Goal: Task Accomplishment & Management: Use online tool/utility

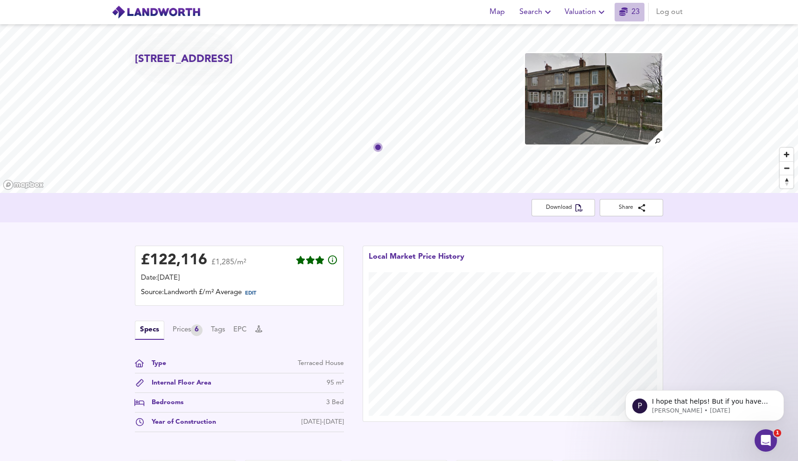
click at [627, 10] on icon "button" at bounding box center [623, 11] width 8 height 8
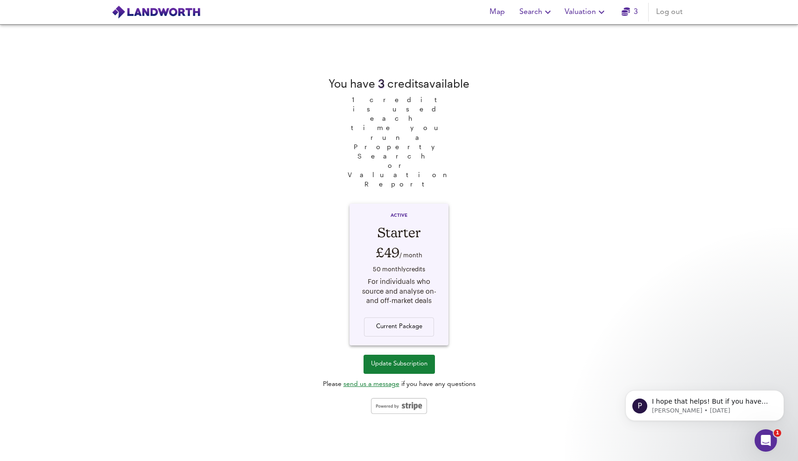
click at [199, 14] on img at bounding box center [155, 12] width 89 height 14
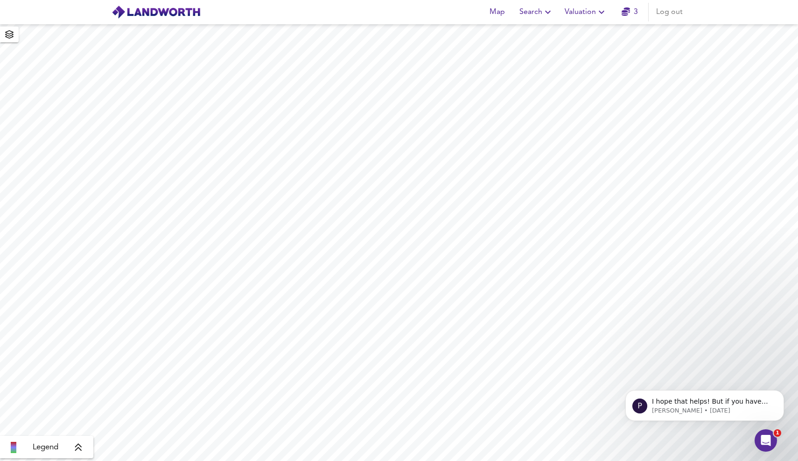
drag, startPoint x: 181, startPoint y: 11, endPoint x: 225, endPoint y: 21, distance: 45.0
click at [180, 11] on img at bounding box center [155, 12] width 89 height 14
click at [771, 436] on div "Open Intercom Messenger" at bounding box center [764, 439] width 31 height 31
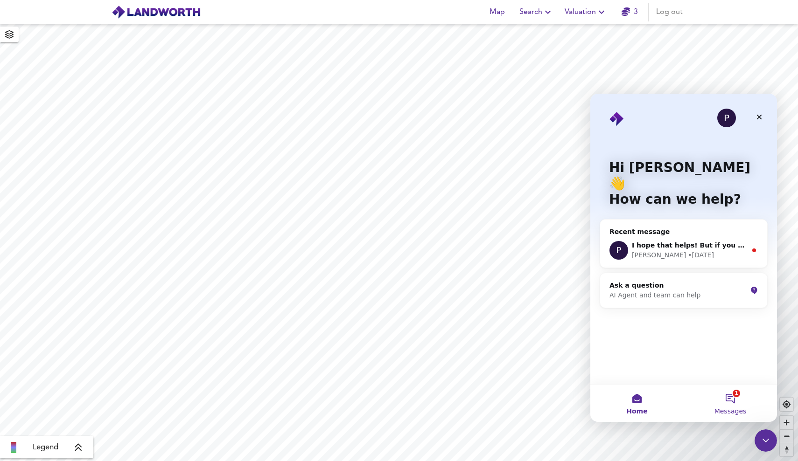
click at [731, 401] on button "1 Messages" at bounding box center [729, 403] width 93 height 37
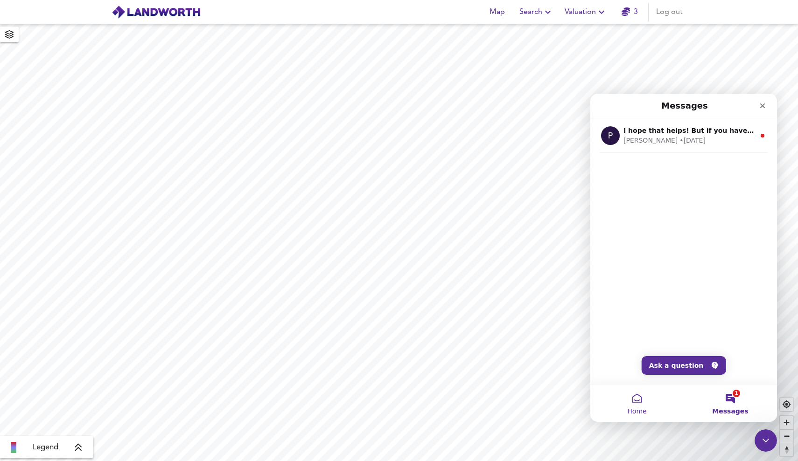
click at [630, 408] on span "Home" at bounding box center [636, 411] width 19 height 7
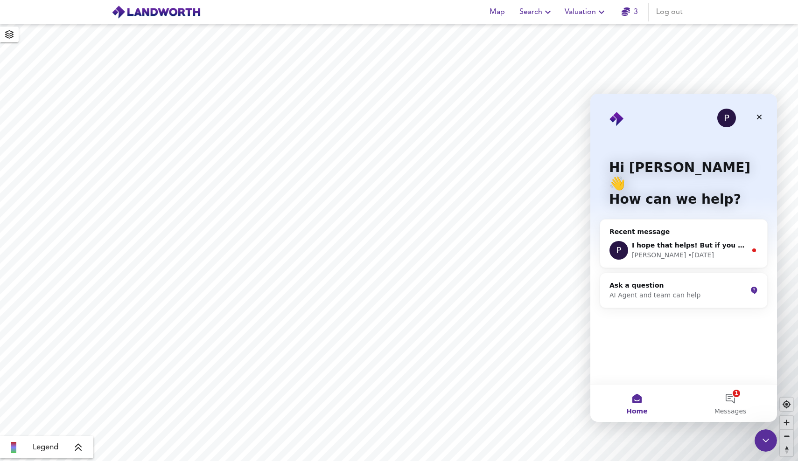
click at [721, 117] on div "P" at bounding box center [726, 118] width 19 height 19
click at [734, 404] on button "1 Messages" at bounding box center [729, 403] width 93 height 37
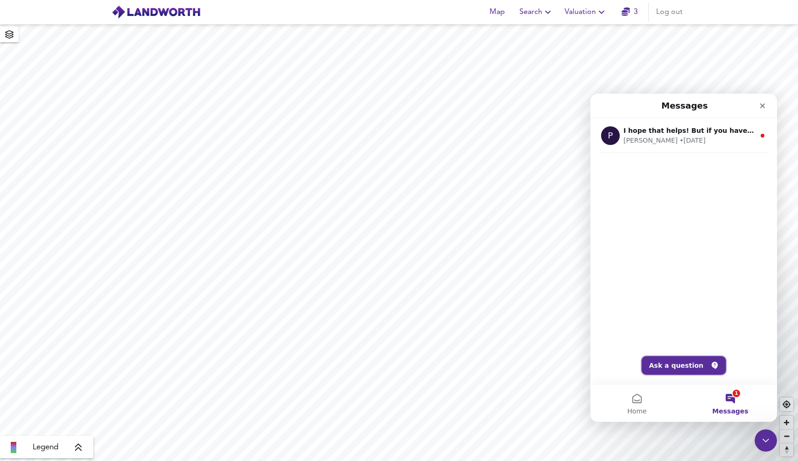
click at [704, 363] on button "Ask a question" at bounding box center [683, 365] width 84 height 19
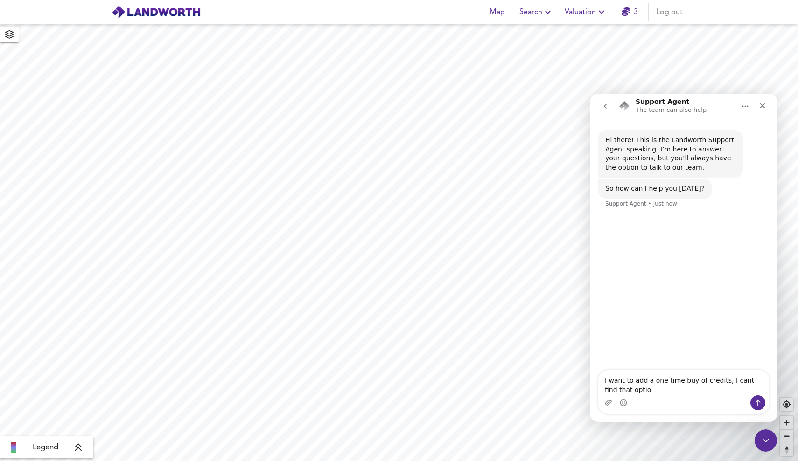
type textarea "I want to add a one time buy of credits, I cant find that option"
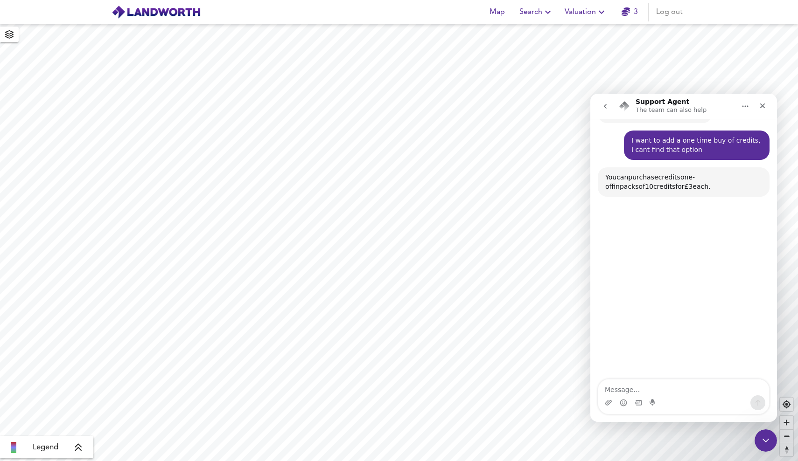
scroll to position [89, 0]
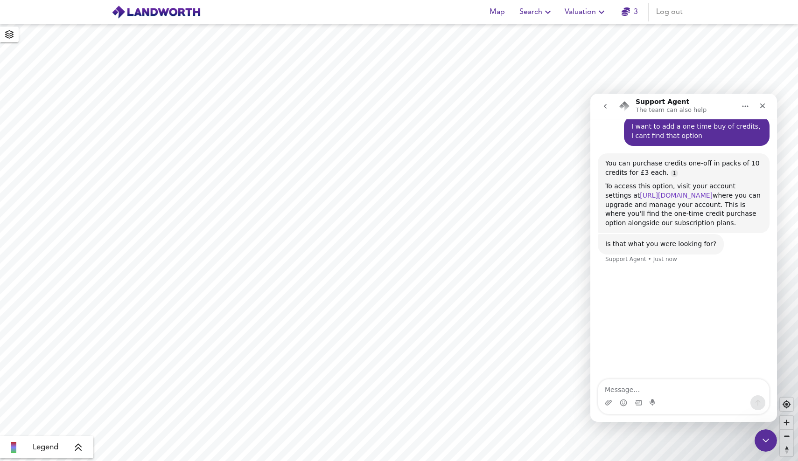
click at [701, 194] on link "[URL][DOMAIN_NAME]" at bounding box center [675, 195] width 73 height 7
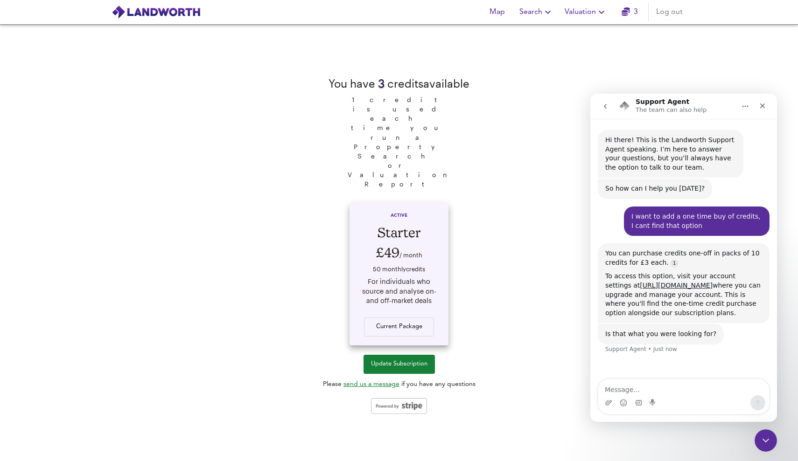
click at [404, 306] on div "Current Package" at bounding box center [398, 321] width 81 height 31
click at [670, 382] on textarea "Message…" at bounding box center [683, 388] width 171 height 16
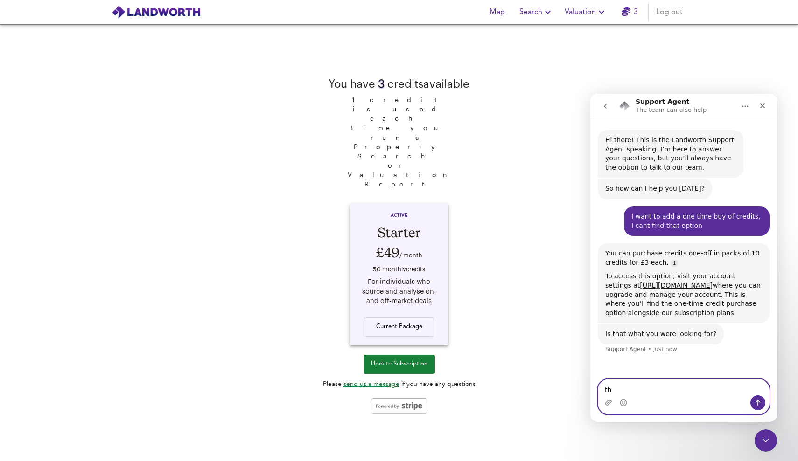
type textarea "t"
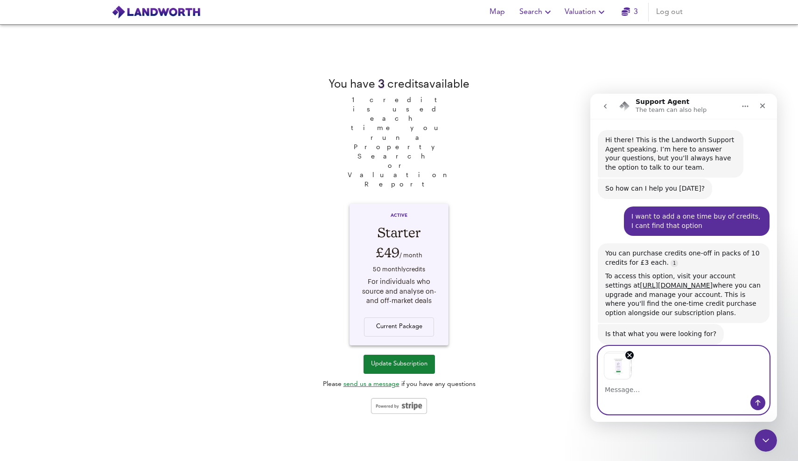
scroll to position [14, 0]
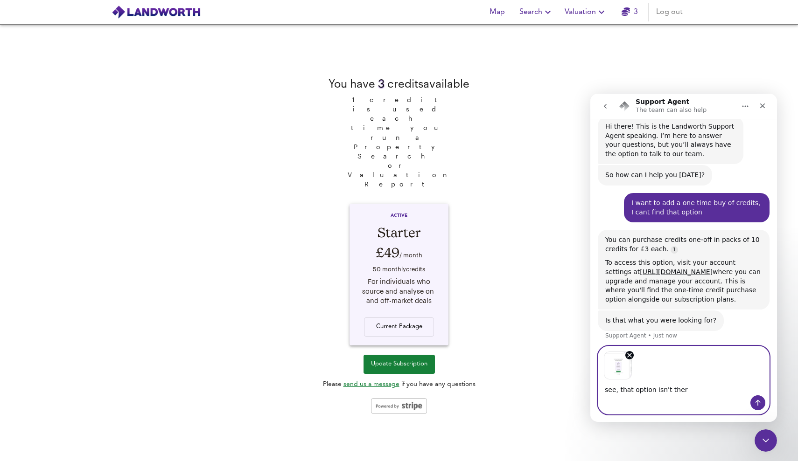
type textarea "see, that option isn't there"
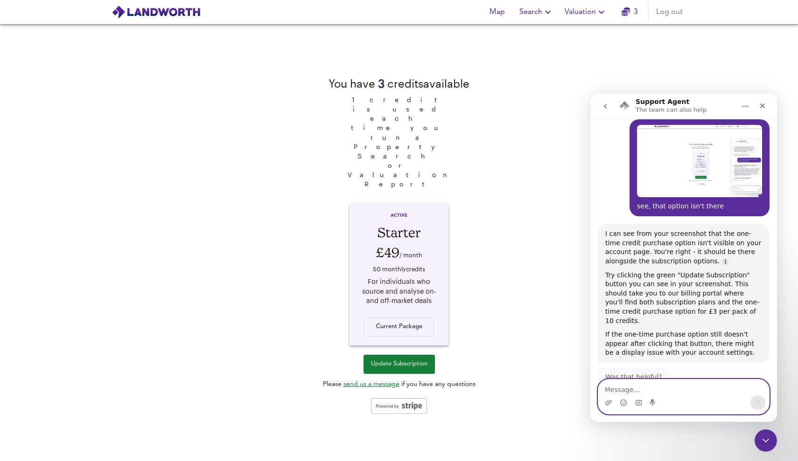
scroll to position [240, 0]
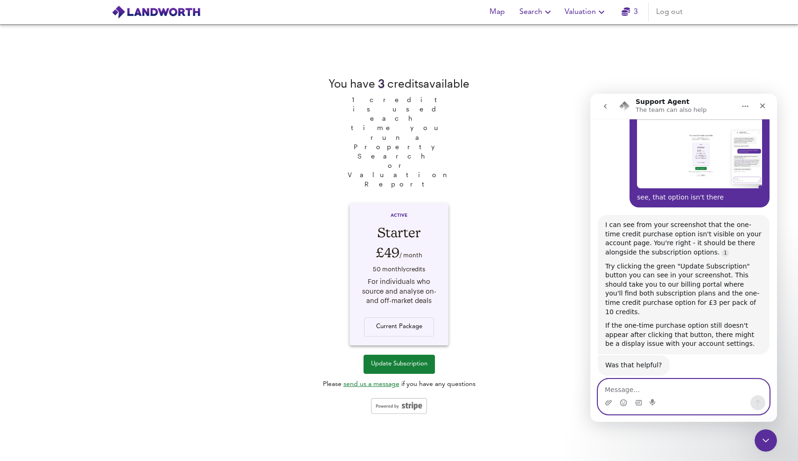
click at [392, 359] on span "Update Subscription" at bounding box center [399, 364] width 56 height 11
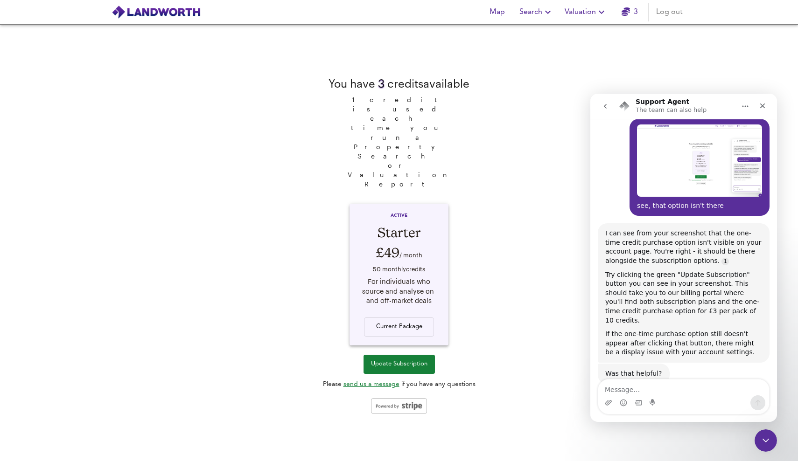
scroll to position [240, 0]
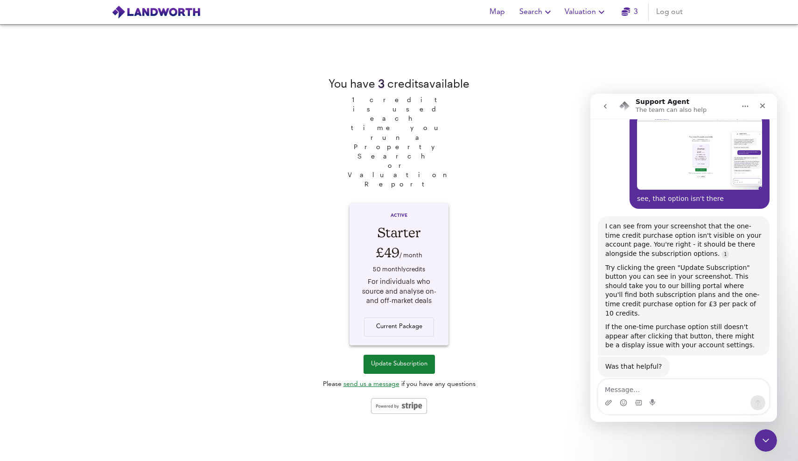
click at [576, 14] on span "Valuation" at bounding box center [585, 12] width 42 height 13
click at [574, 26] on li "New Valuation Report" at bounding box center [585, 33] width 111 height 17
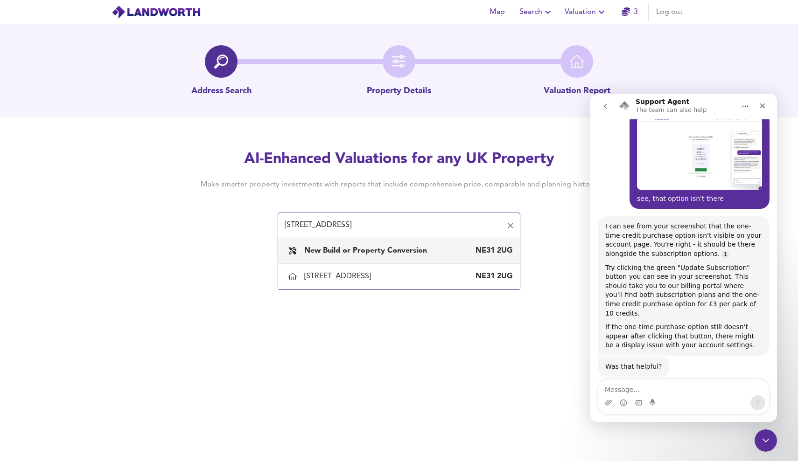
click at [351, 276] on div "13 Hall Road, Hebburn, South Tyneside" at bounding box center [339, 276] width 70 height 10
type input "13 Hall Road, Hebburn, South Tyneside"
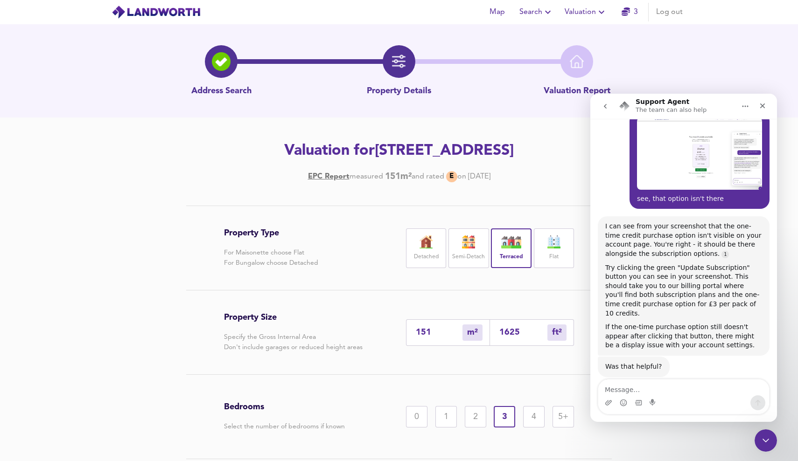
click at [582, 428] on div "Property Type For Maisonette choose Flat For Bungalow choose Detached Detached …" at bounding box center [399, 361] width 448 height 310
click at [575, 424] on div "Property Type For Maisonette choose Flat For Bungalow choose Detached Detached …" at bounding box center [399, 361] width 448 height 310
click at [574, 423] on div "Property Type For Maisonette choose Flat For Bungalow choose Detached Detached …" at bounding box center [399, 361] width 448 height 310
click at [572, 420] on div "5+" at bounding box center [562, 416] width 21 height 21
click at [763, 432] on div "Close Intercom Messenger" at bounding box center [764, 439] width 22 height 22
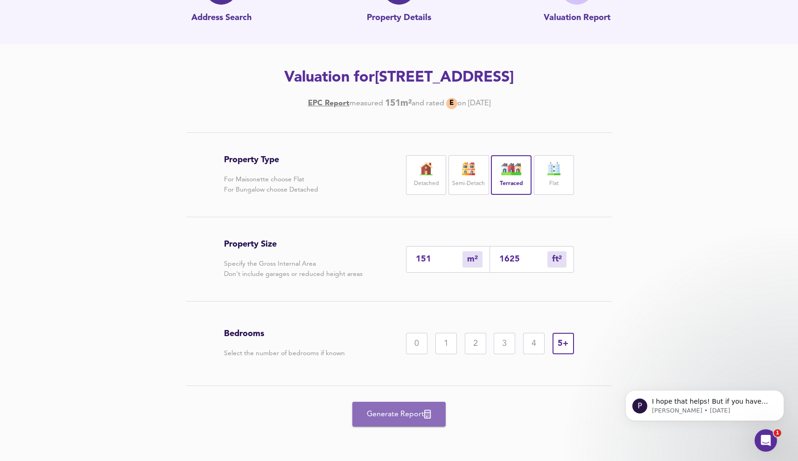
click at [386, 411] on span "Generate Report" at bounding box center [398, 414] width 75 height 13
